Goal: Task Accomplishment & Management: Use online tool/utility

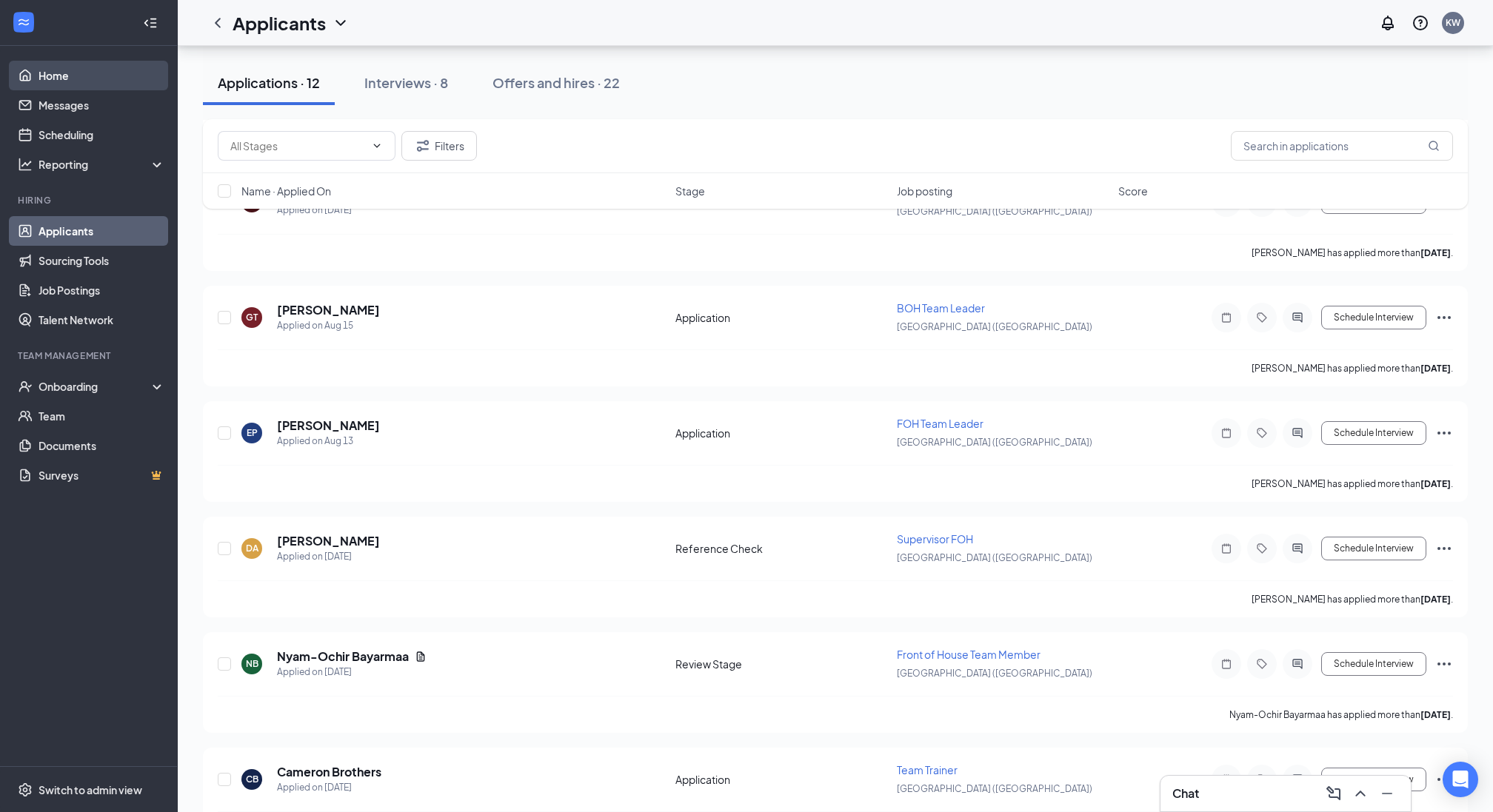
click at [66, 84] on link "Home" at bounding box center [101, 76] width 127 height 30
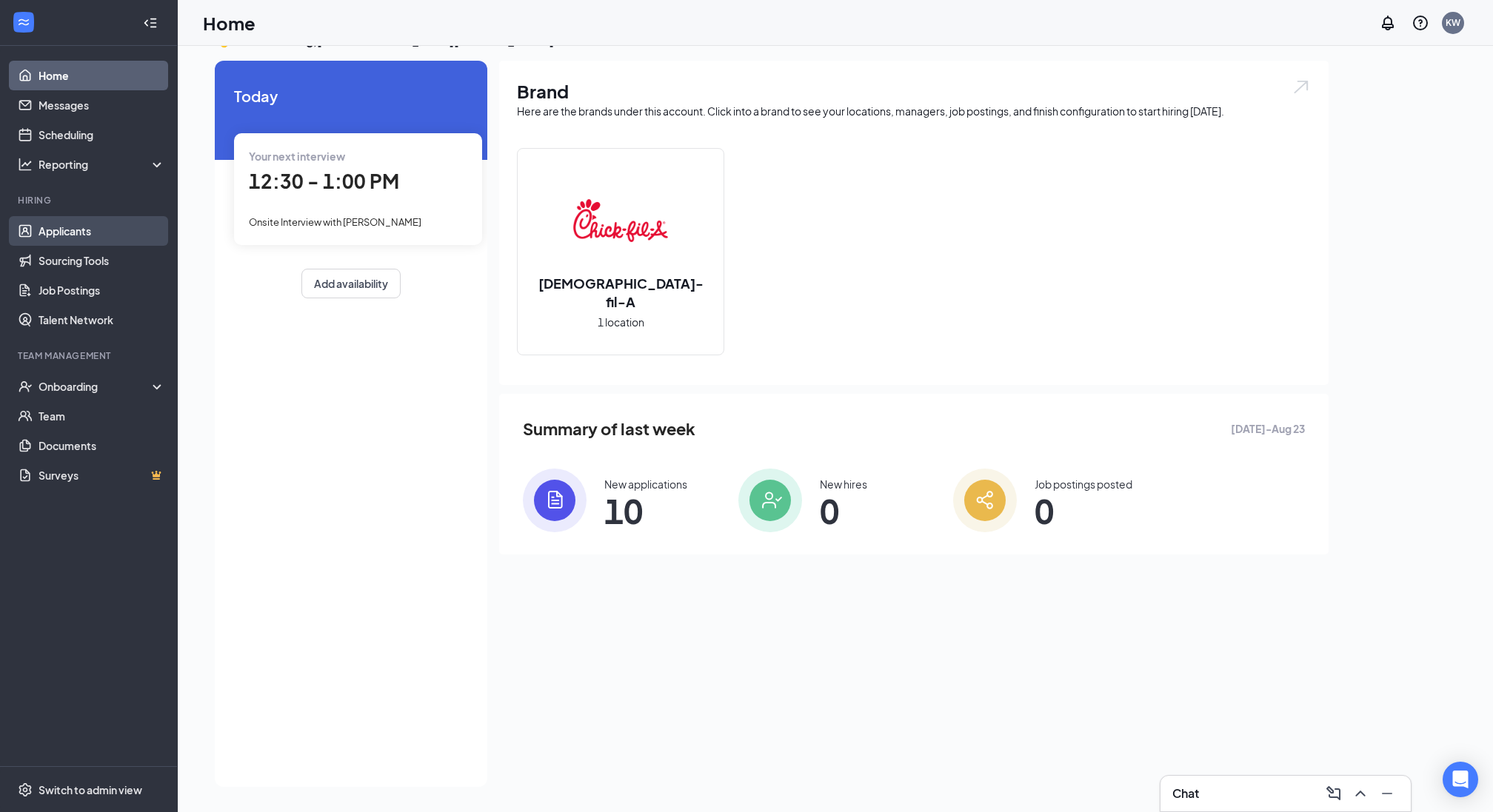
click at [51, 237] on link "Applicants" at bounding box center [101, 231] width 127 height 30
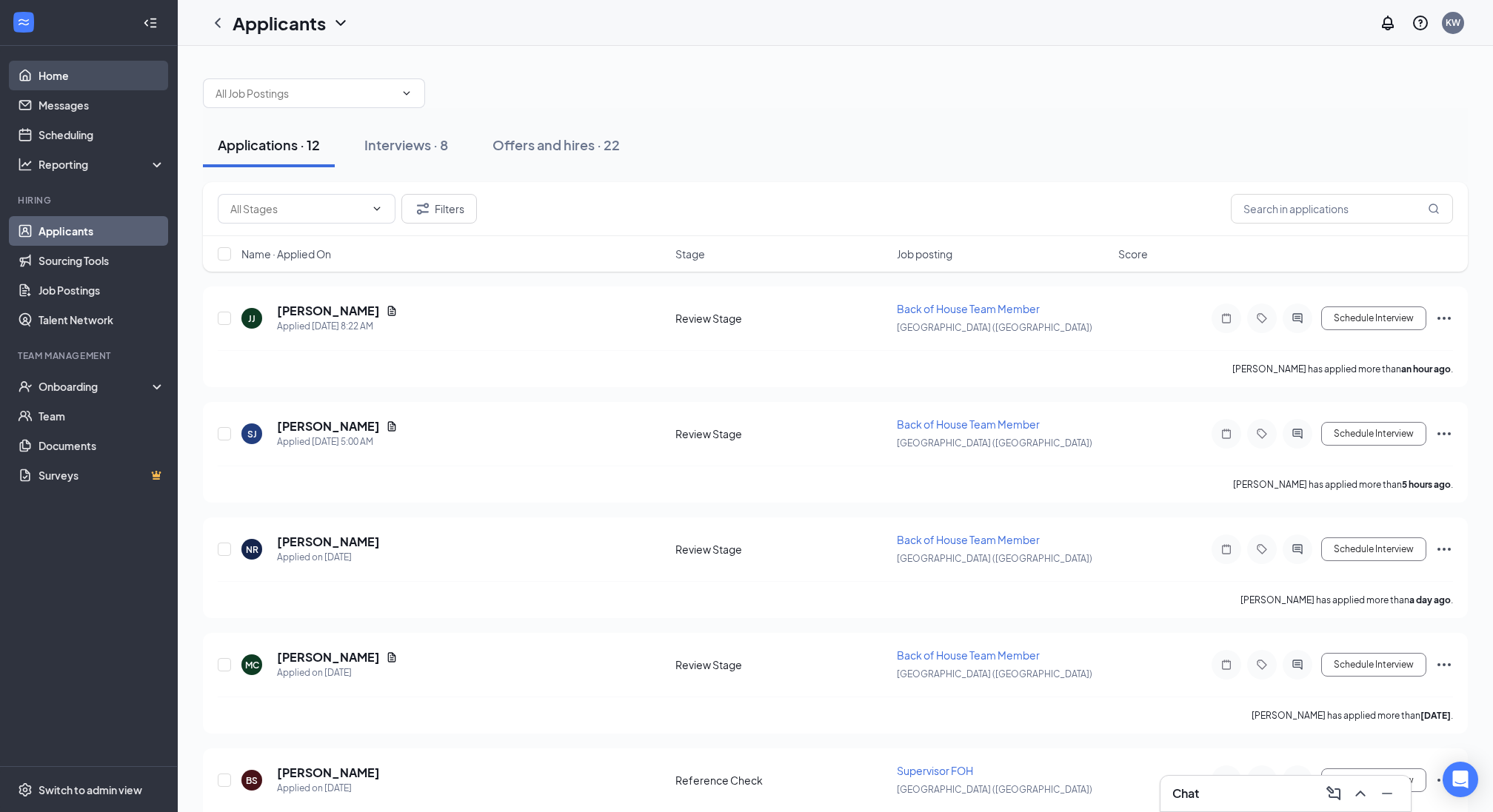
click at [55, 79] on link "Home" at bounding box center [101, 76] width 127 height 30
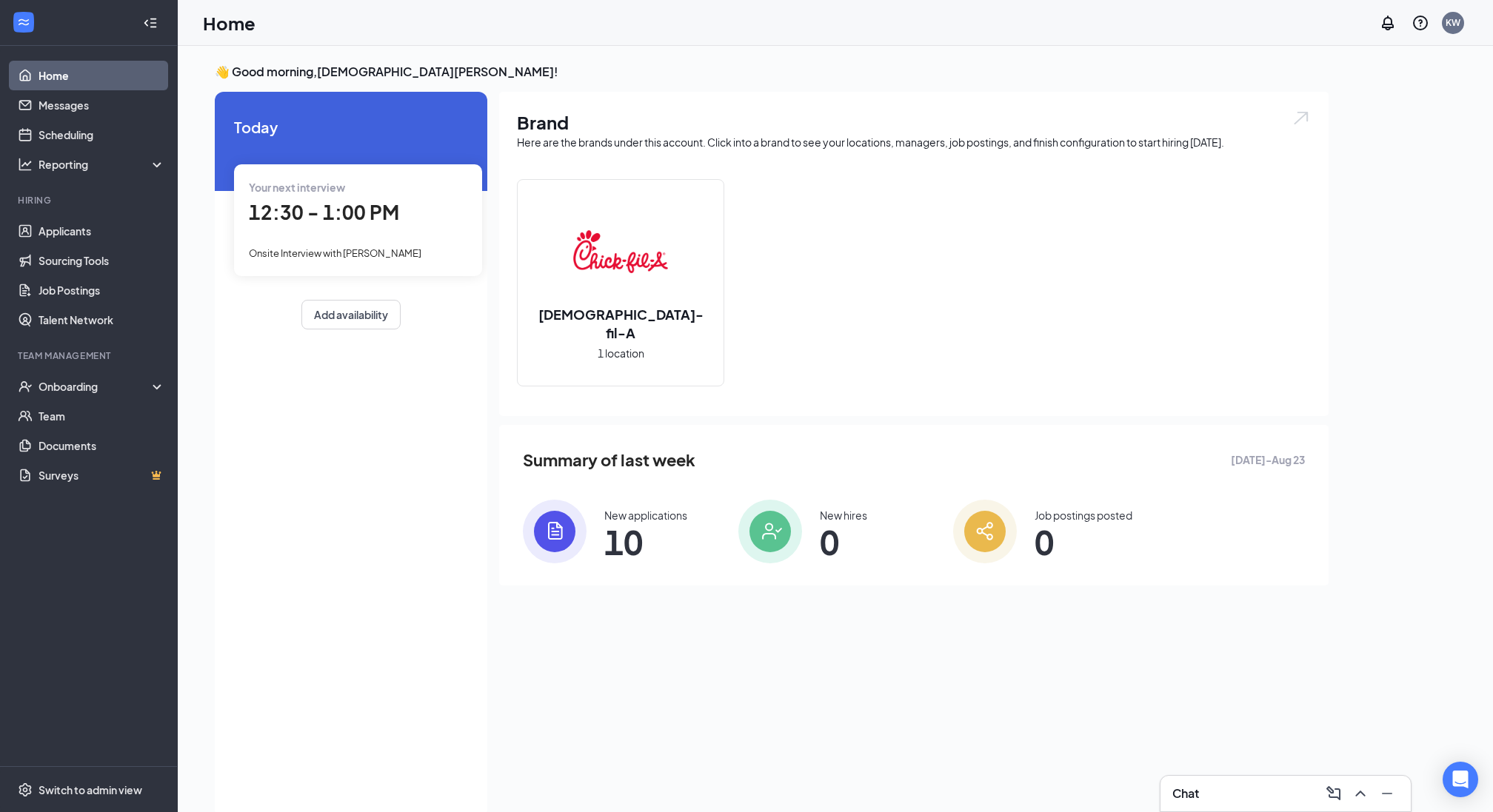
click at [348, 215] on span "12:30 - 1:00 PM" at bounding box center [324, 212] width 150 height 24
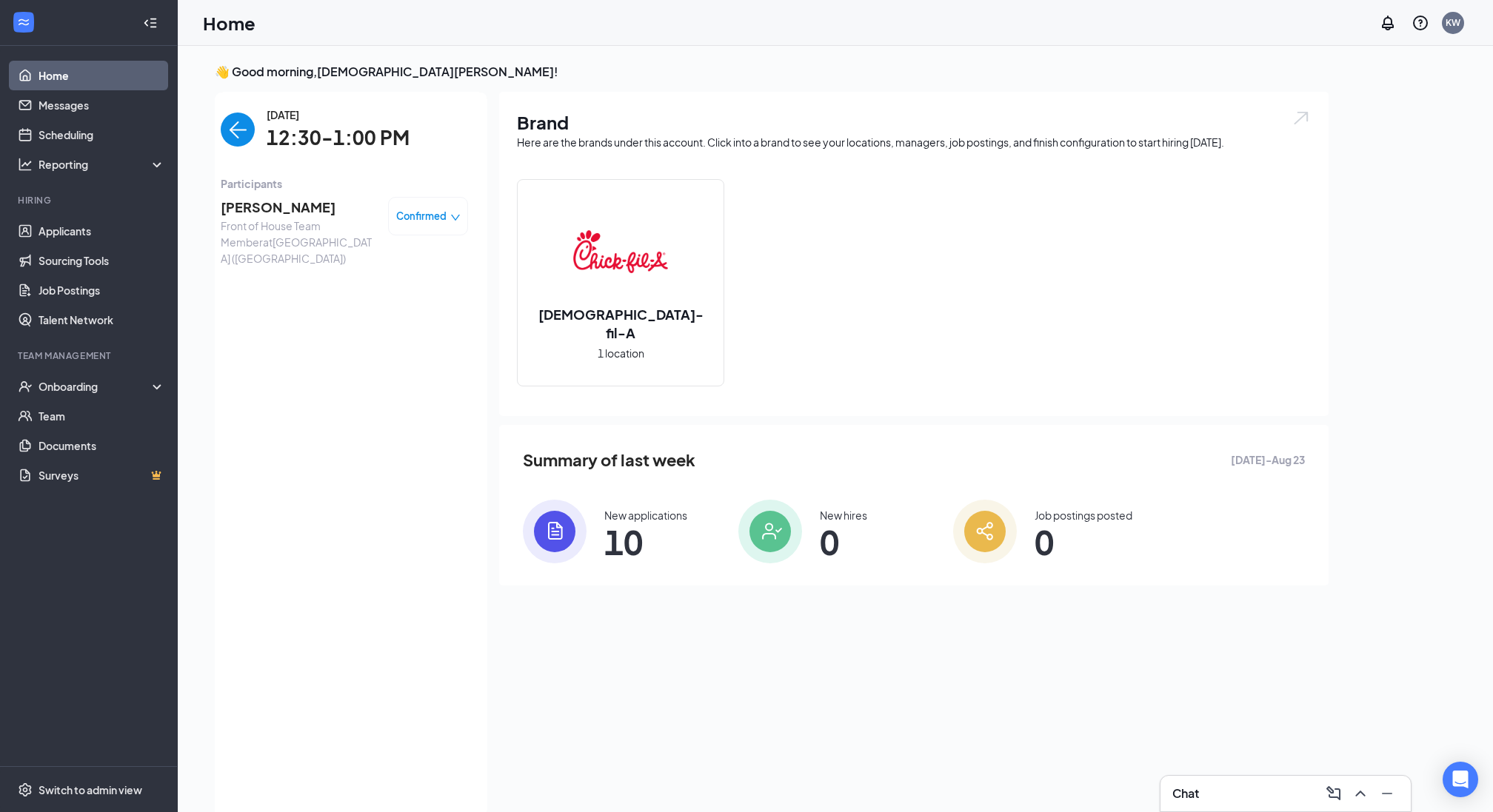
scroll to position [6, 0]
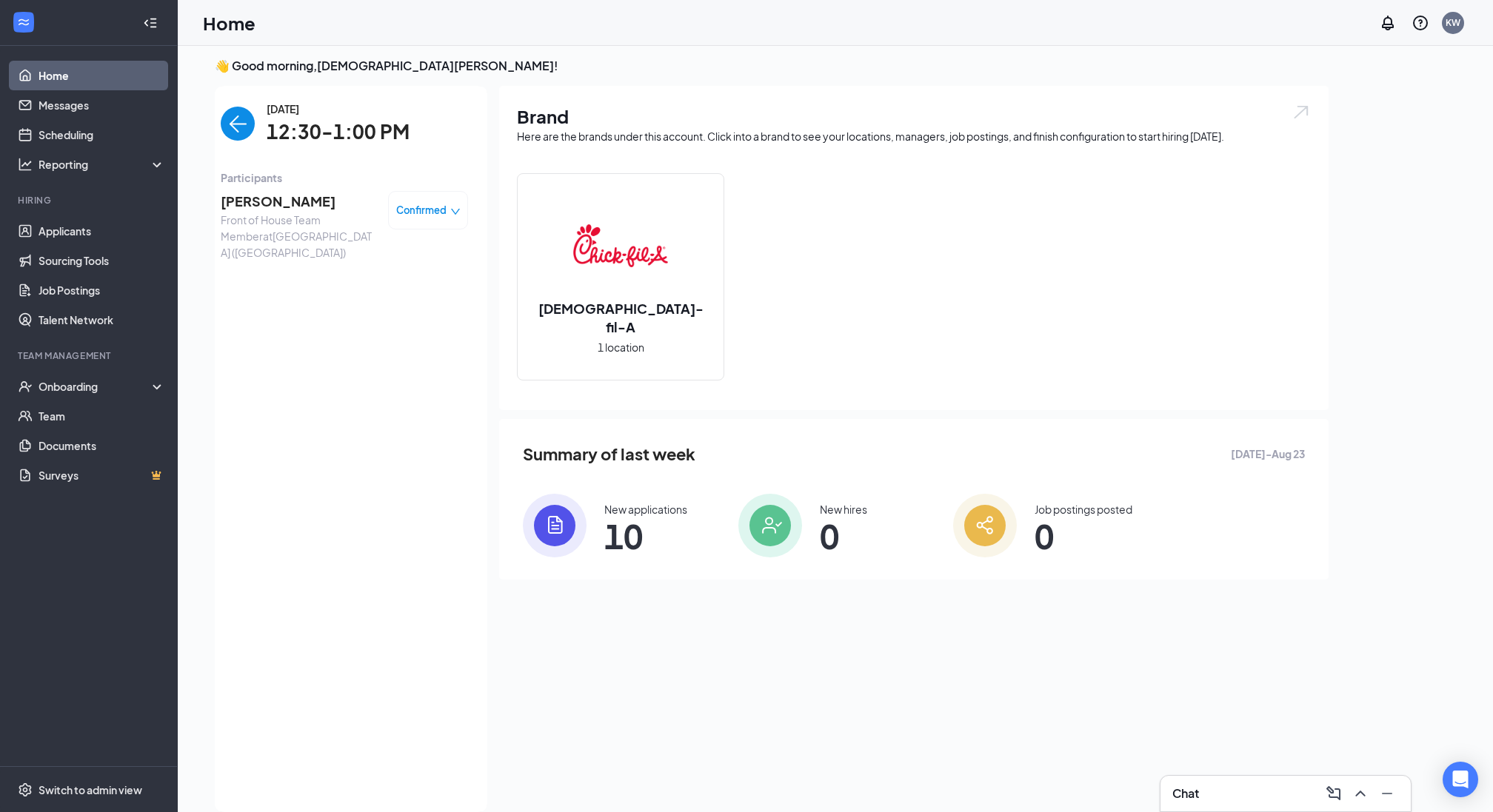
click at [296, 202] on span "[PERSON_NAME]" at bounding box center [299, 201] width 156 height 21
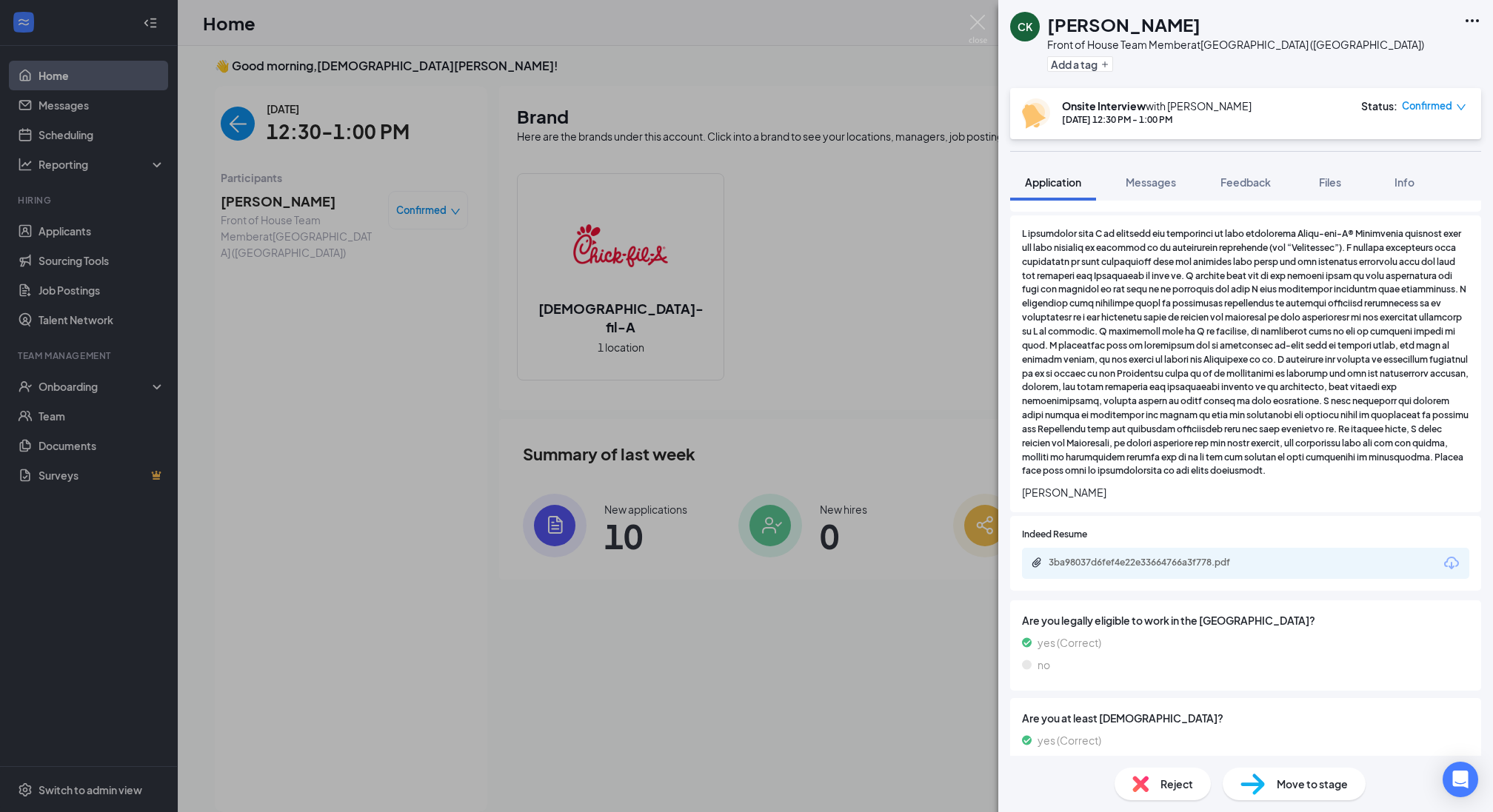
scroll to position [1421, 0]
click at [1139, 556] on div "3ba98037d6fef4e22e33664766a3f778.pdf" at bounding box center [1152, 561] width 208 height 12
click at [981, 26] on img at bounding box center [978, 29] width 19 height 29
